Goal: Information Seeking & Learning: Learn about a topic

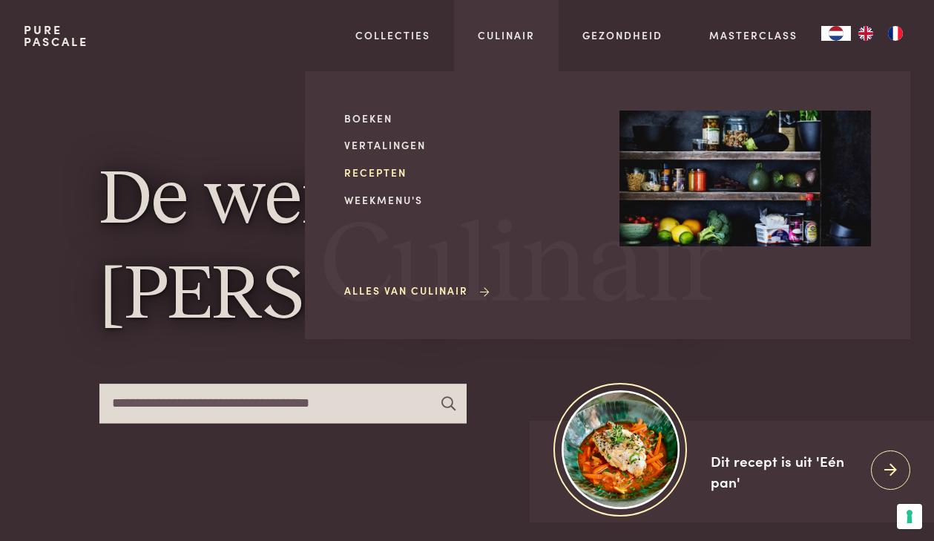
click at [378, 176] on link "Recepten" at bounding box center [470, 173] width 252 height 16
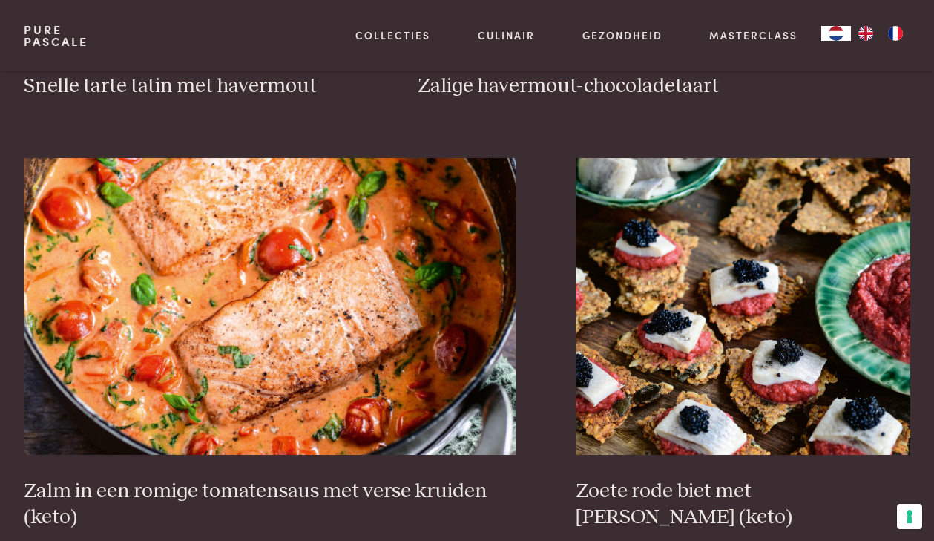
scroll to position [2496, 0]
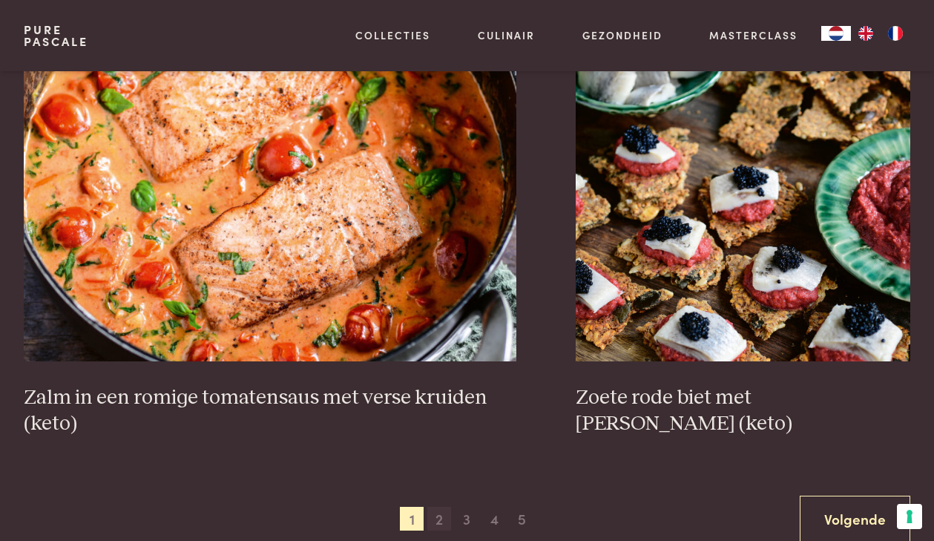
click at [448, 518] on span "2" at bounding box center [439, 519] width 24 height 24
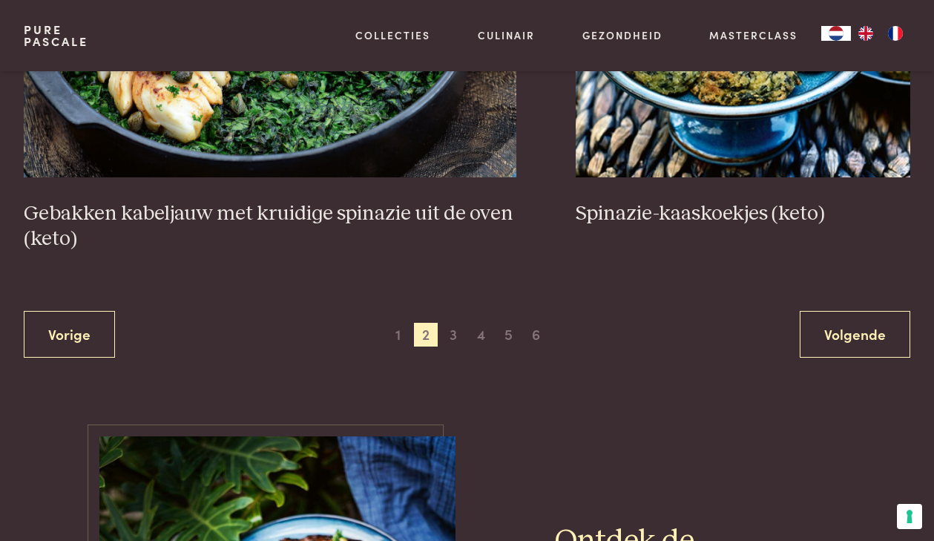
scroll to position [2800, 0]
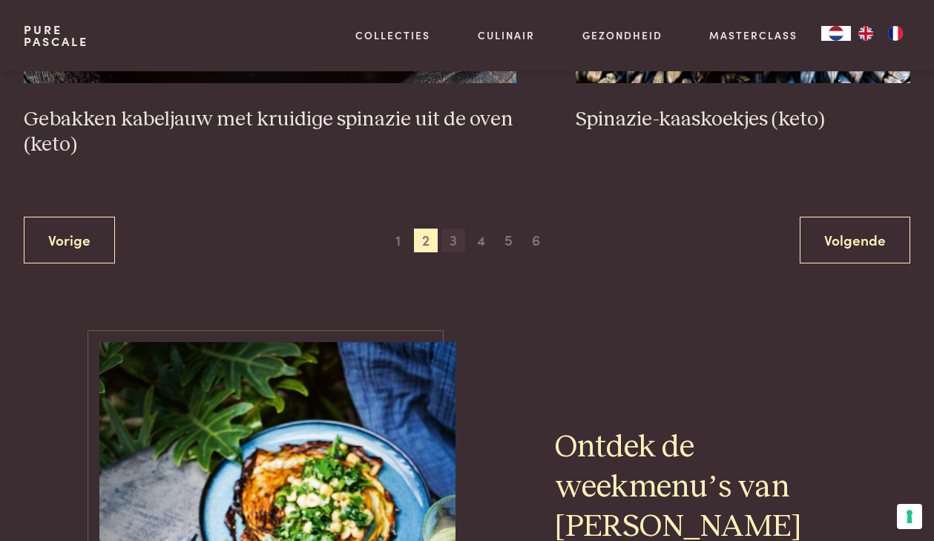
click at [456, 239] on span "3" at bounding box center [454, 241] width 24 height 24
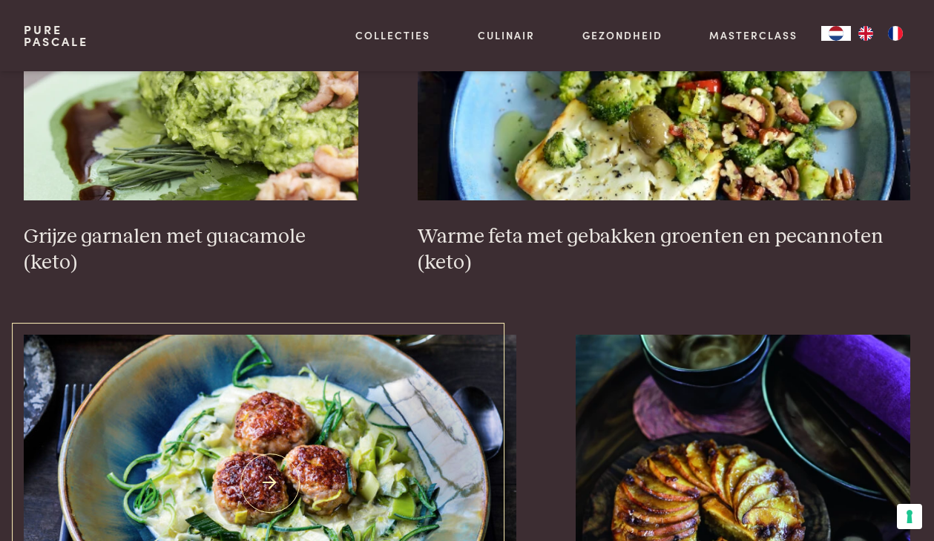
scroll to position [2600, 0]
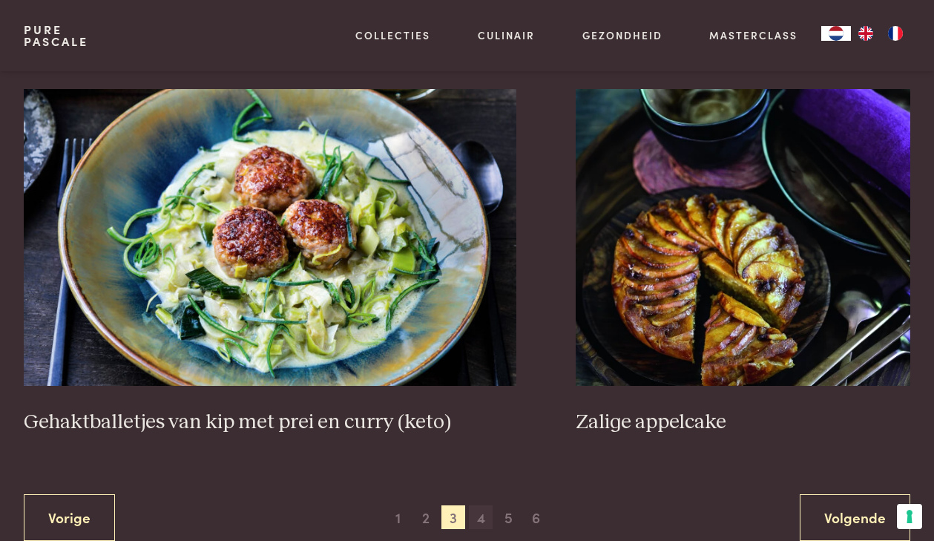
click at [476, 510] on span "4" at bounding box center [481, 517] width 24 height 24
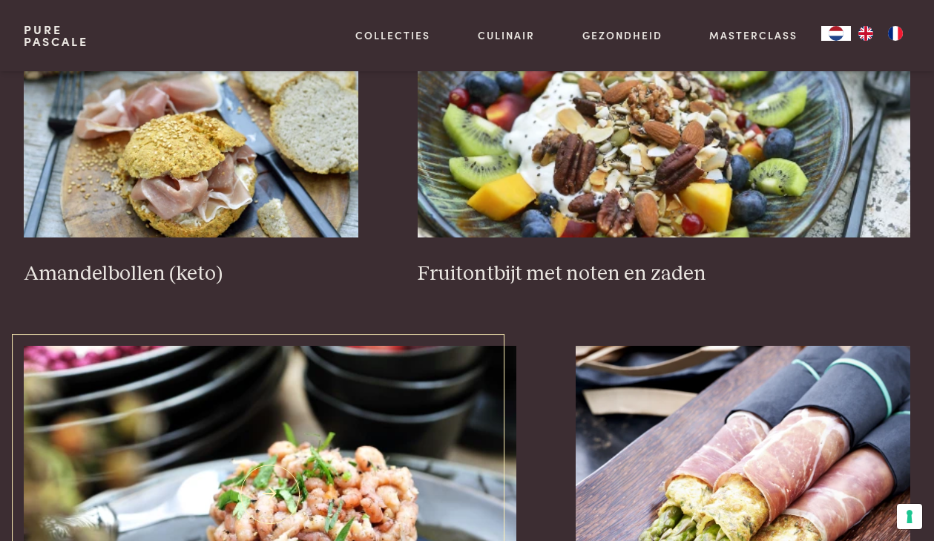
scroll to position [2483, 0]
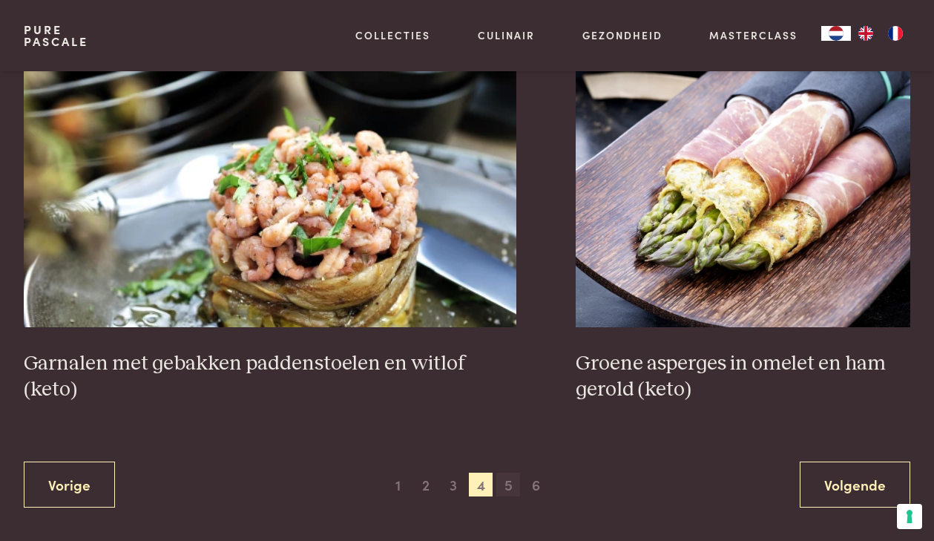
click at [502, 476] on span "5" at bounding box center [508, 485] width 24 height 24
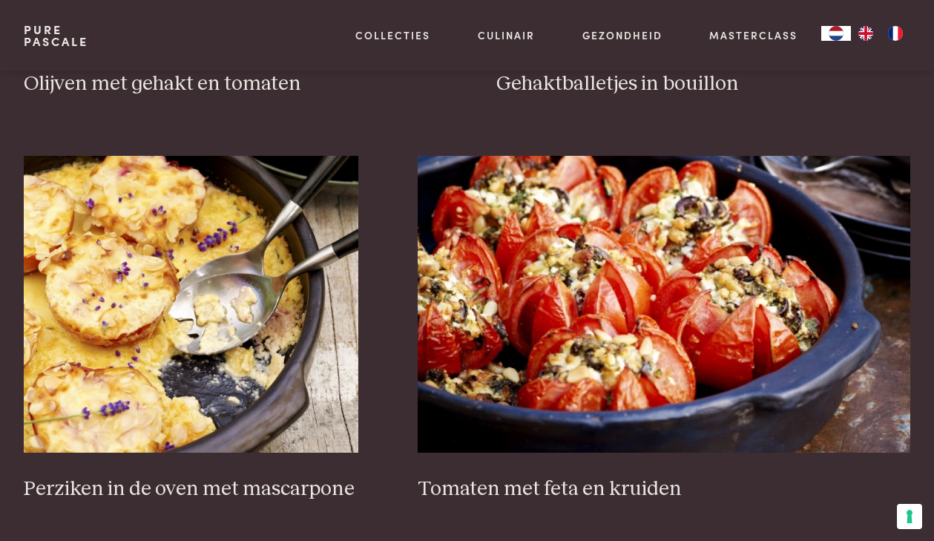
scroll to position [2225, 0]
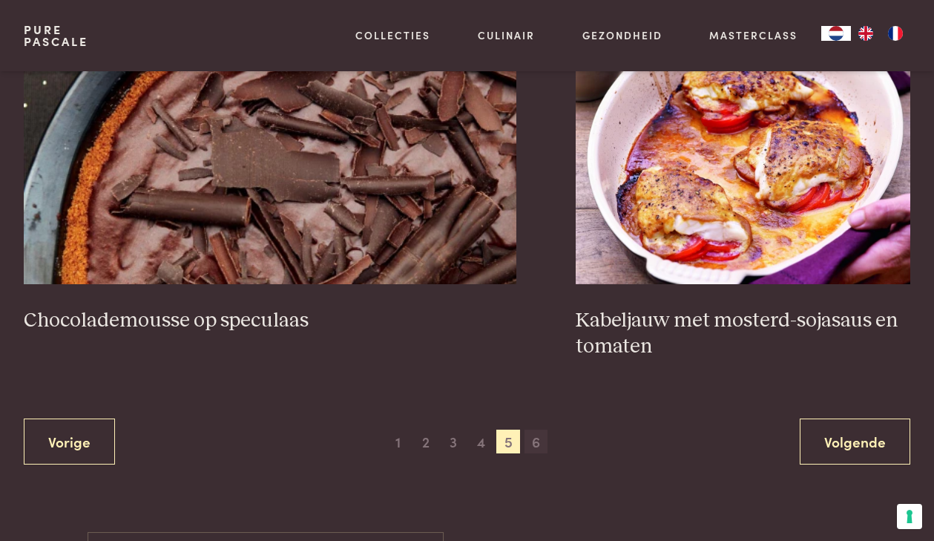
click at [528, 433] on span "6" at bounding box center [537, 442] width 24 height 24
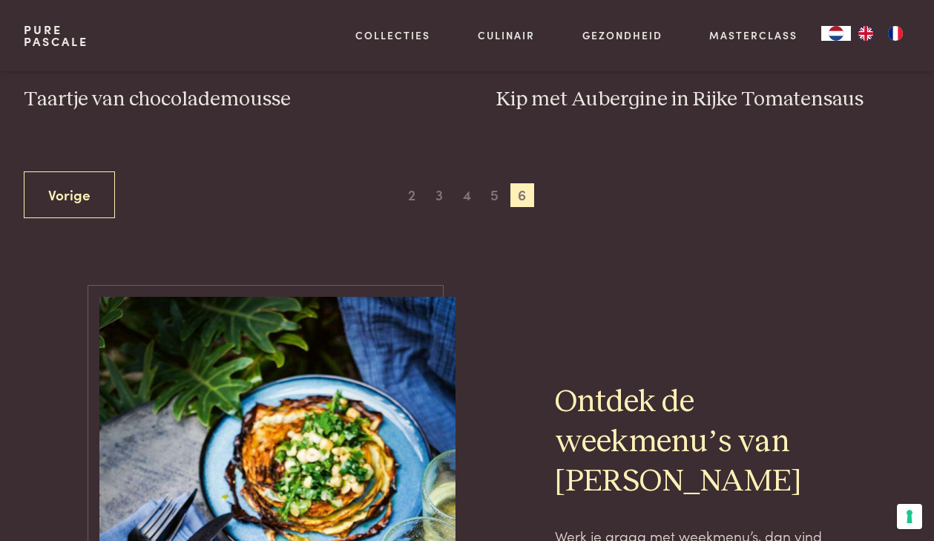
scroll to position [787, 0]
